Goal: Task Accomplishment & Management: Manage account settings

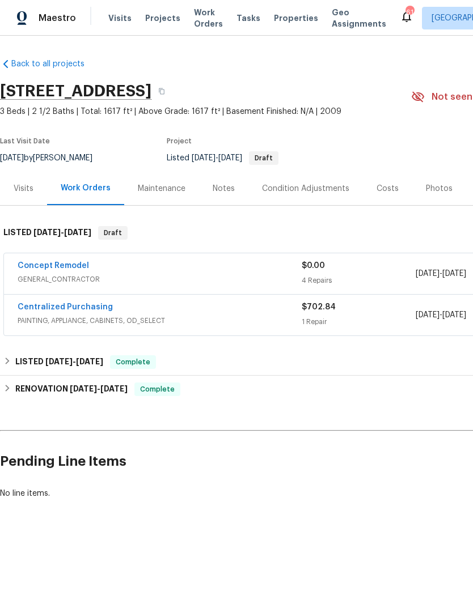
click at [74, 268] on link "Concept Remodel" at bounding box center [53, 266] width 71 height 8
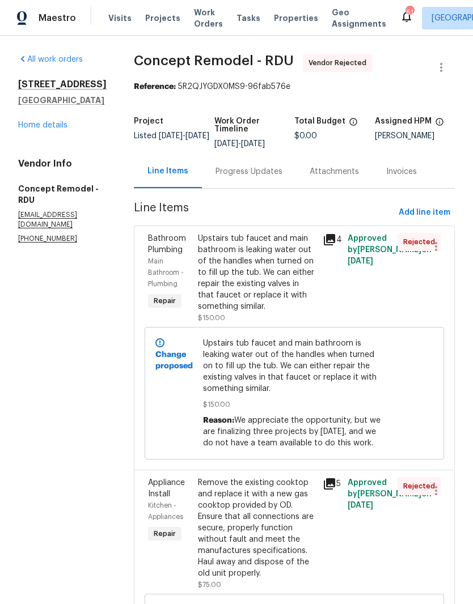
click at [59, 129] on link "Home details" at bounding box center [42, 125] width 49 height 8
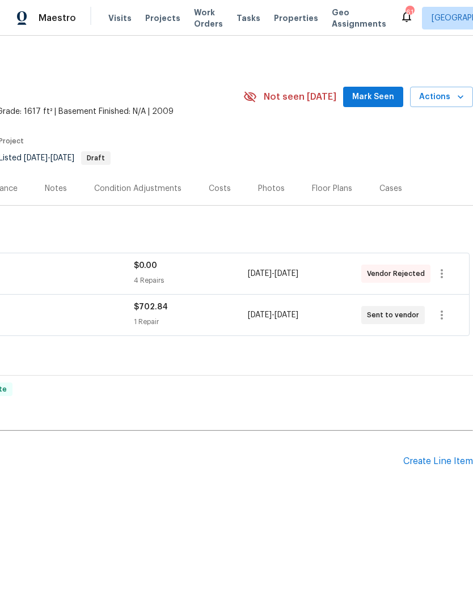
scroll to position [0, 168]
click at [451, 277] on button "button" at bounding box center [441, 273] width 27 height 27
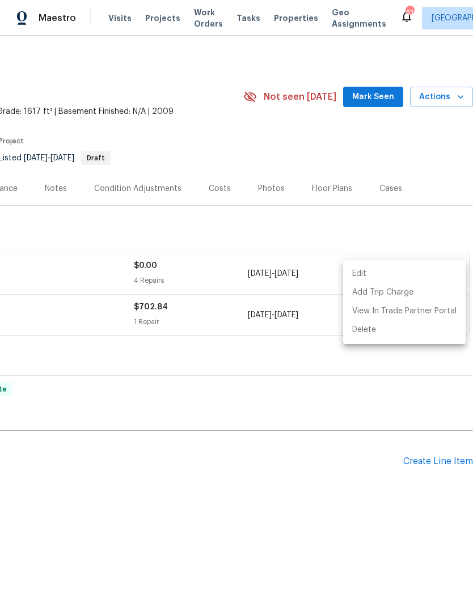
click at [431, 270] on li "Edit" at bounding box center [404, 274] width 122 height 19
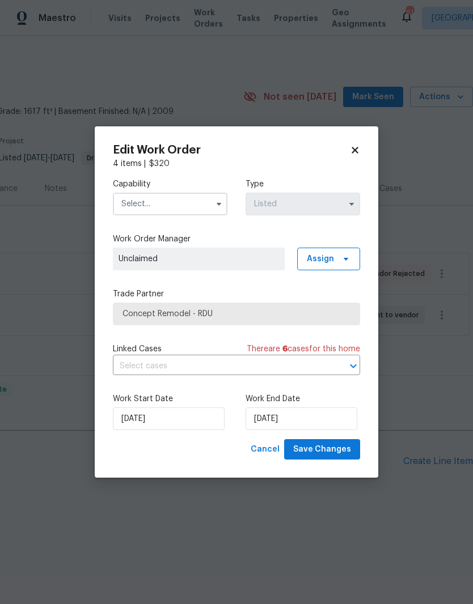
click at [199, 205] on input "text" at bounding box center [170, 204] width 114 height 23
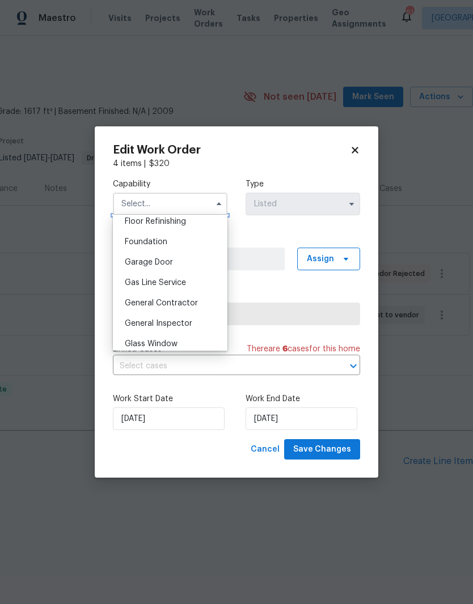
scroll to position [473, 0]
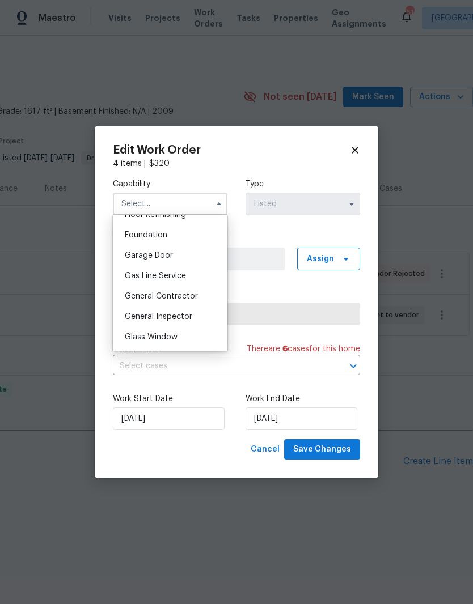
click at [177, 294] on span "General Contractor" at bounding box center [161, 296] width 73 height 8
type input "General Contractor"
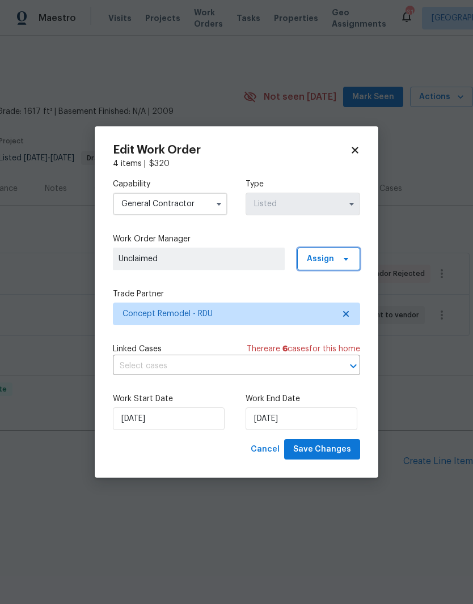
click at [340, 266] on span "Assign" at bounding box center [328, 259] width 63 height 23
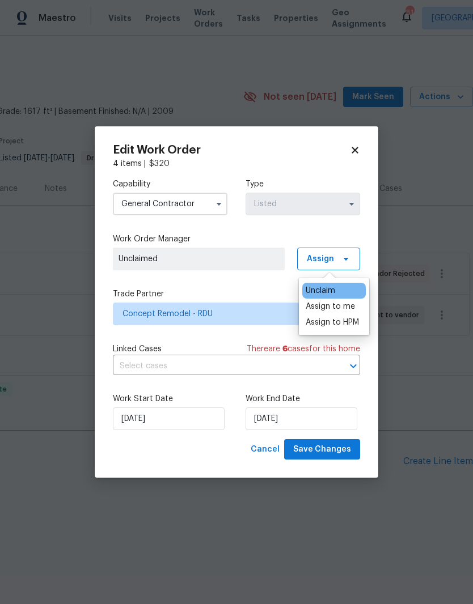
click at [347, 309] on div "Assign to me" at bounding box center [329, 306] width 49 height 11
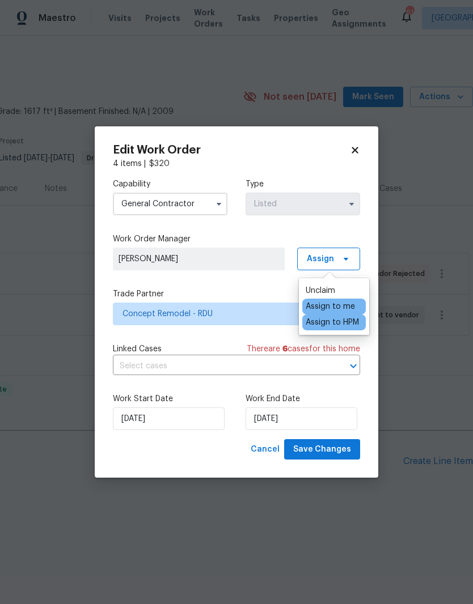
click at [249, 285] on div "Capability General Contractor Type Listed Work Order Manager Joseph White Assig…" at bounding box center [236, 304] width 247 height 270
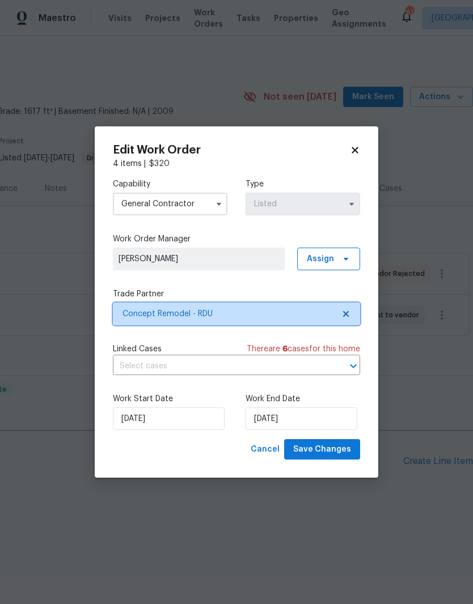
click at [349, 311] on icon at bounding box center [346, 314] width 6 height 6
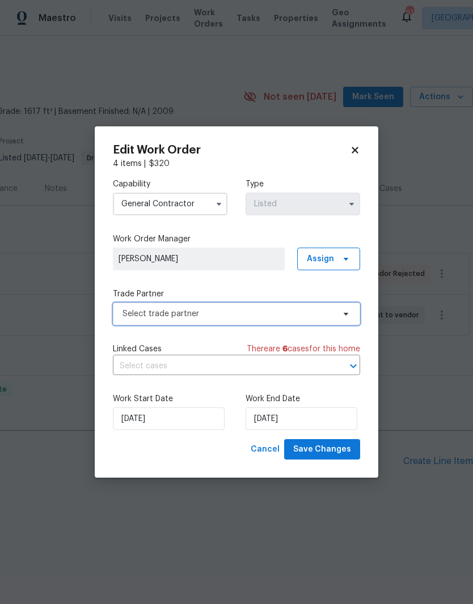
click at [299, 312] on span "Select trade partner" at bounding box center [227, 313] width 211 height 11
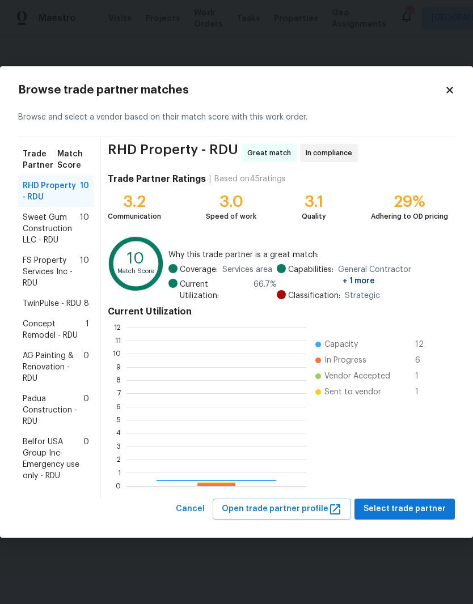
scroll to position [159, 180]
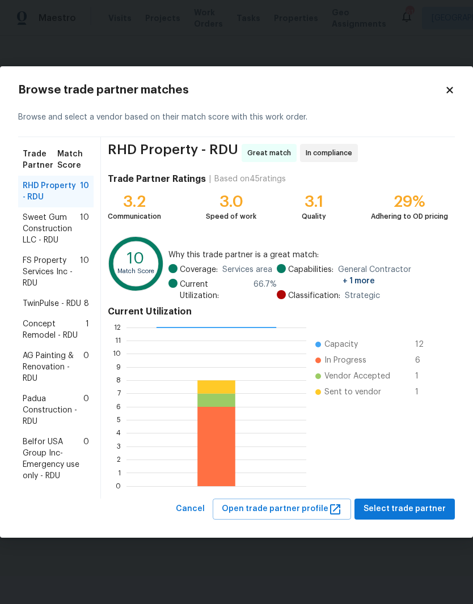
click at [66, 375] on span "AG Painting & Renovation - RDU" at bounding box center [53, 367] width 61 height 34
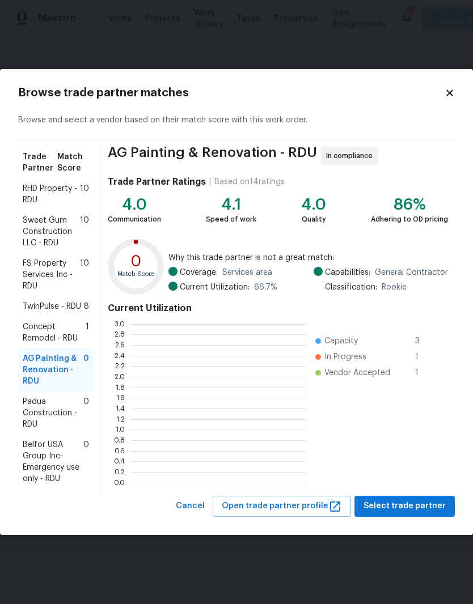
scroll to position [1, 1]
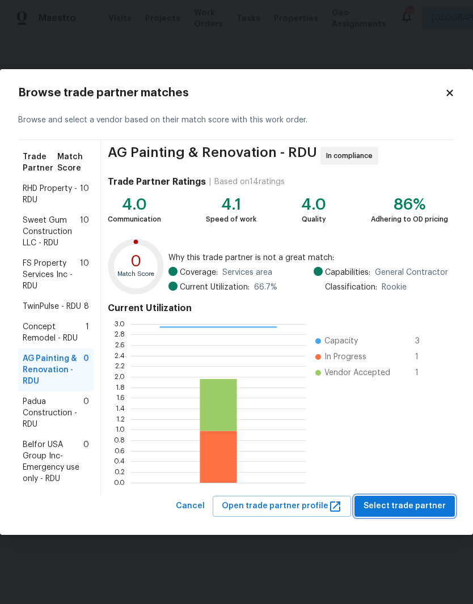
click at [404, 505] on span "Select trade partner" at bounding box center [404, 506] width 82 height 14
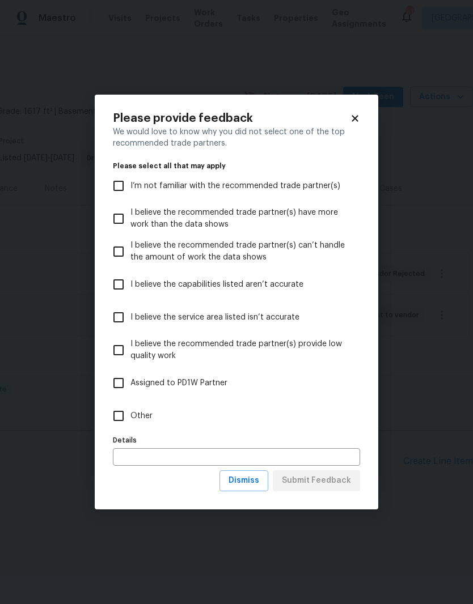
click at [127, 423] on input "Other" at bounding box center [119, 416] width 24 height 24
checkbox input "true"
click at [307, 483] on span "Submit Feedback" at bounding box center [316, 481] width 69 height 14
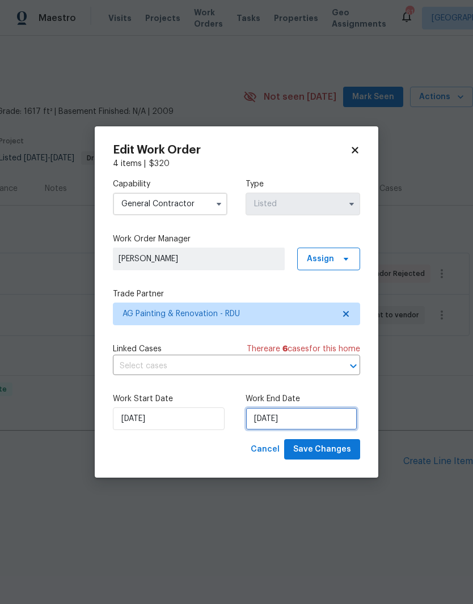
click at [312, 424] on input "[DATE]" at bounding box center [301, 418] width 112 height 23
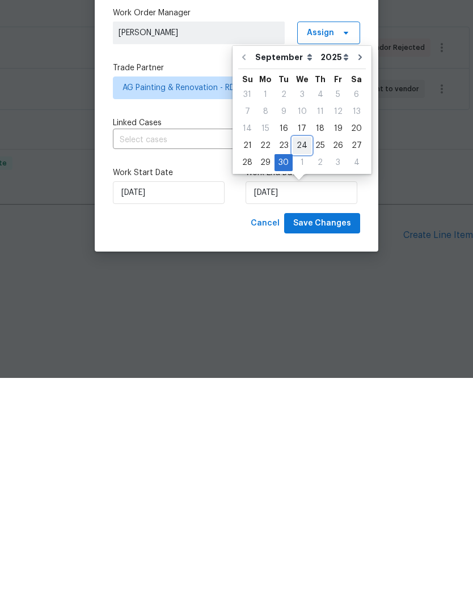
click at [304, 364] on div "24" at bounding box center [301, 372] width 19 height 16
type input "[DATE]"
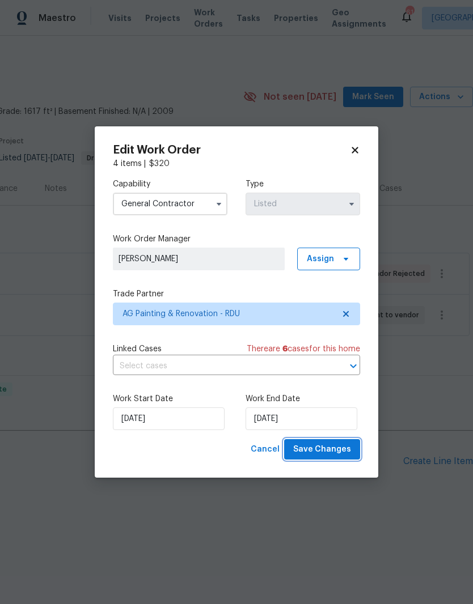
click at [339, 450] on span "Save Changes" at bounding box center [322, 450] width 58 height 14
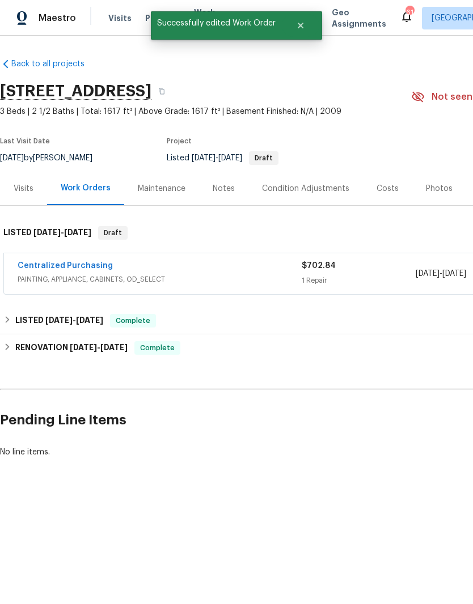
scroll to position [0, 0]
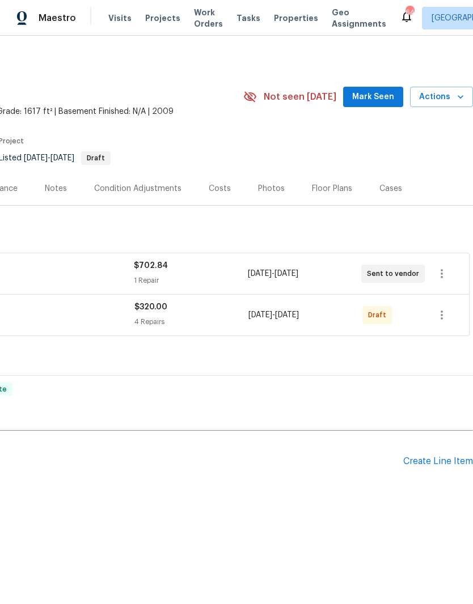
scroll to position [0, 168]
click at [448, 315] on icon "button" at bounding box center [442, 315] width 14 height 14
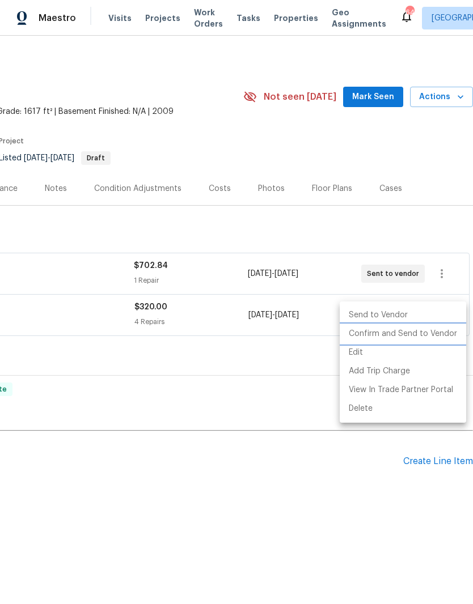
click at [419, 332] on li "Confirm and Send to Vendor" at bounding box center [402, 334] width 126 height 19
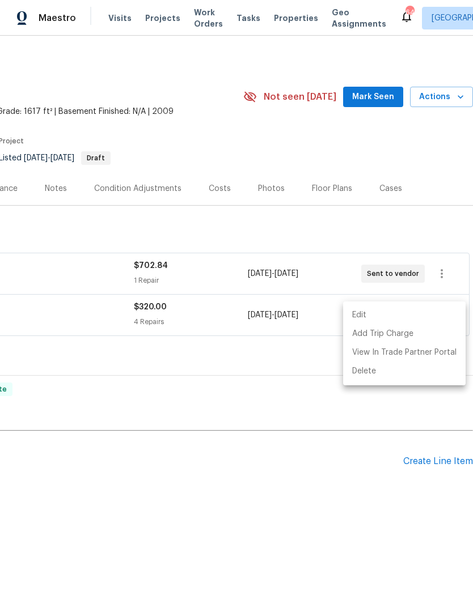
click at [244, 393] on div at bounding box center [236, 302] width 473 height 604
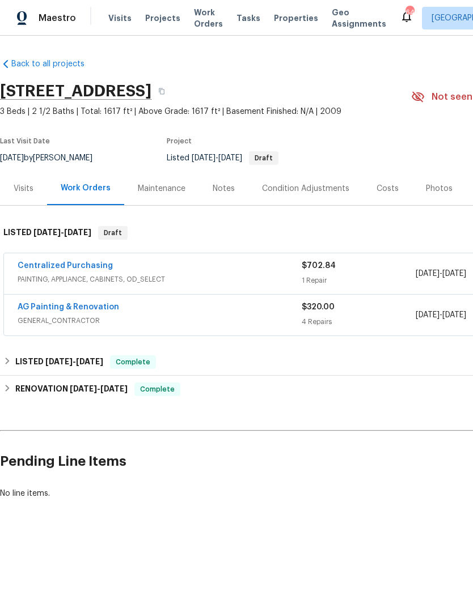
scroll to position [0, 0]
click at [62, 304] on link "AG Painting & Renovation" at bounding box center [68, 307] width 101 height 8
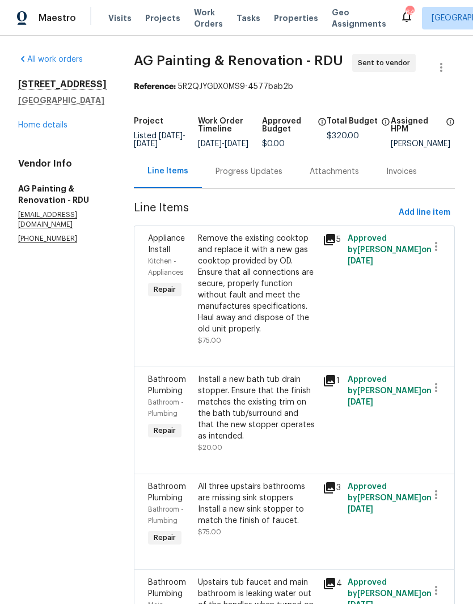
click at [262, 177] on div "Progress Updates" at bounding box center [248, 171] width 67 height 11
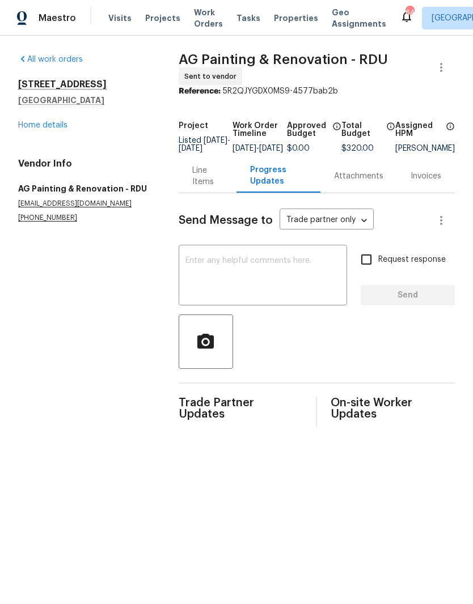
click at [185, 285] on textarea at bounding box center [262, 277] width 155 height 40
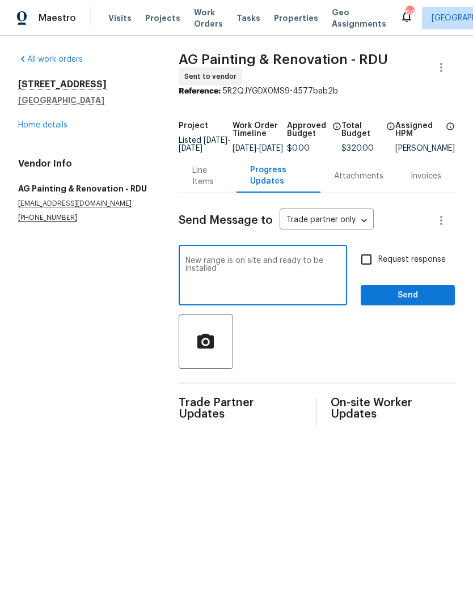
type textarea "New range is on site and ready to be installed"
click at [367, 267] on input "Request response" at bounding box center [366, 260] width 24 height 24
checkbox input "true"
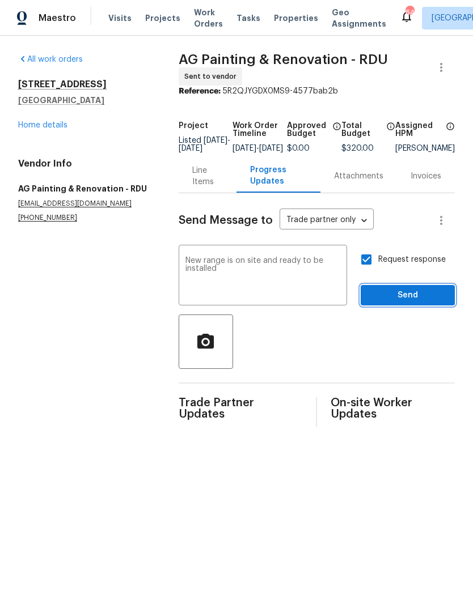
click at [393, 302] on span "Send" at bounding box center [408, 295] width 76 height 14
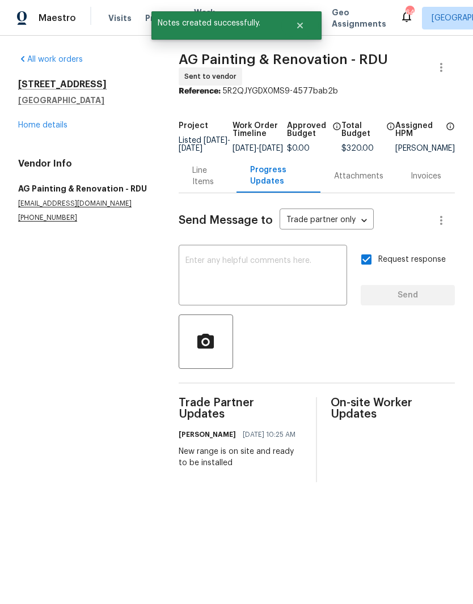
click at [61, 121] on link "Home details" at bounding box center [42, 125] width 49 height 8
